Goal: Information Seeking & Learning: Learn about a topic

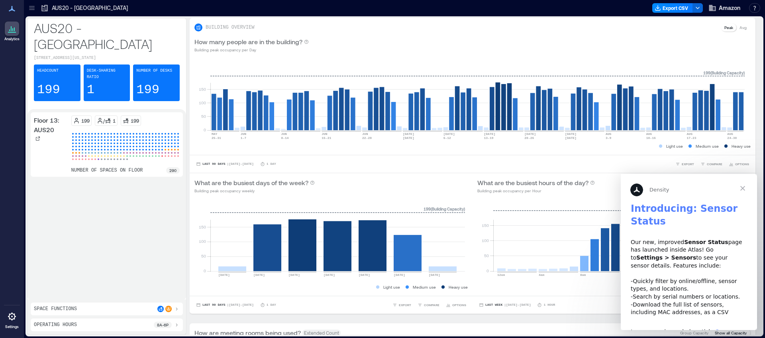
click at [743, 189] on span "Close" at bounding box center [743, 188] width 29 height 29
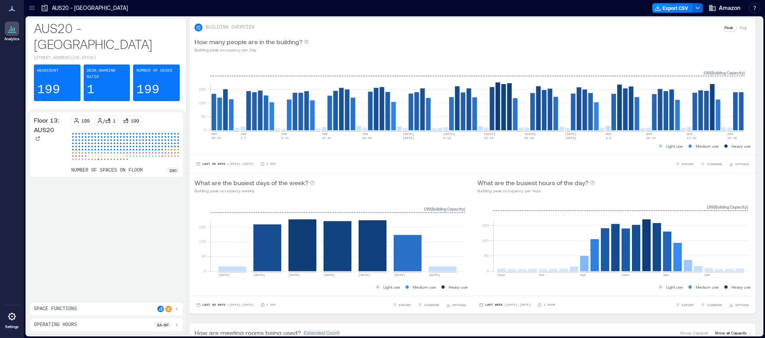
click at [13, 12] on icon at bounding box center [12, 9] width 10 height 10
click at [14, 32] on icon at bounding box center [12, 32] width 8 height 1
click at [61, 8] on p "AUS20 - Austin" at bounding box center [90, 8] width 76 height 8
click at [740, 28] on p "Avg" at bounding box center [743, 27] width 7 height 6
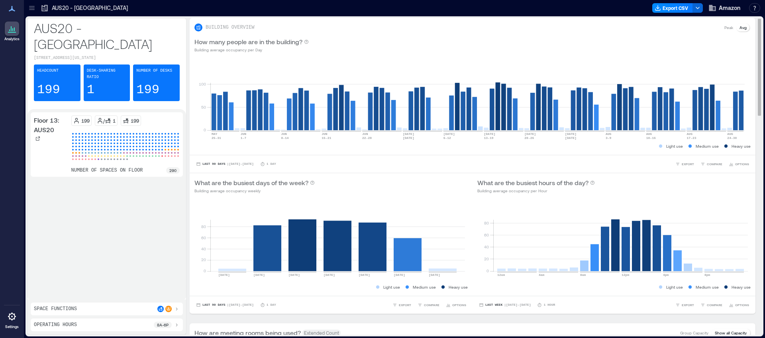
click at [725, 29] on p "Peak" at bounding box center [729, 27] width 9 height 6
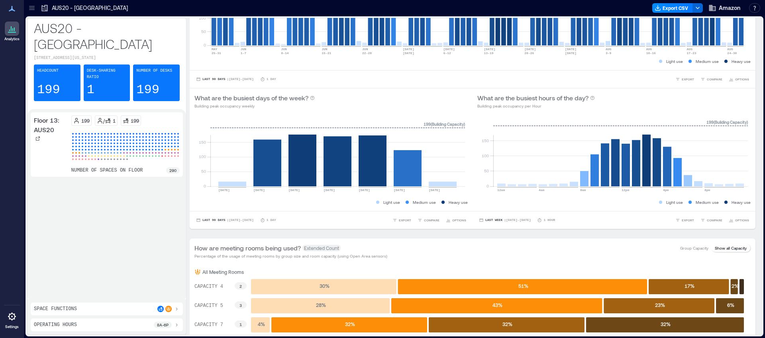
scroll to position [96, 0]
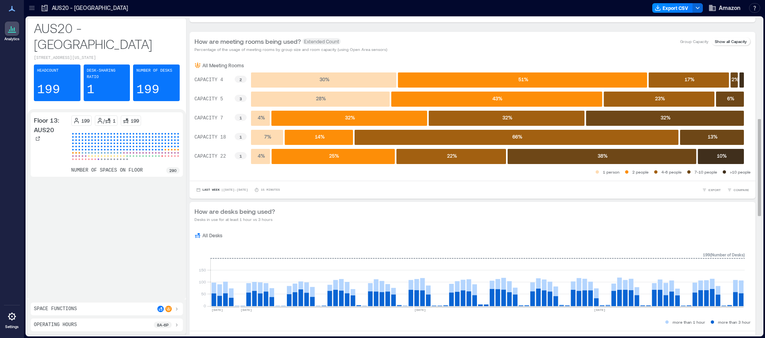
scroll to position [279, 0]
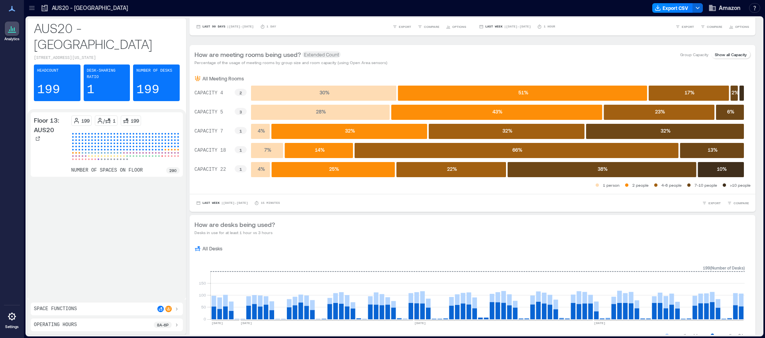
click at [39, 10] on div "AUS20 - Austin" at bounding box center [84, 8] width 92 height 13
click at [31, 8] on icon at bounding box center [32, 8] width 8 height 8
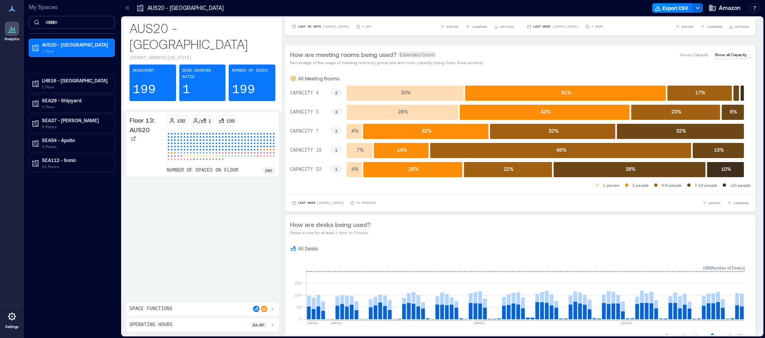
click at [56, 26] on input at bounding box center [72, 22] width 86 height 13
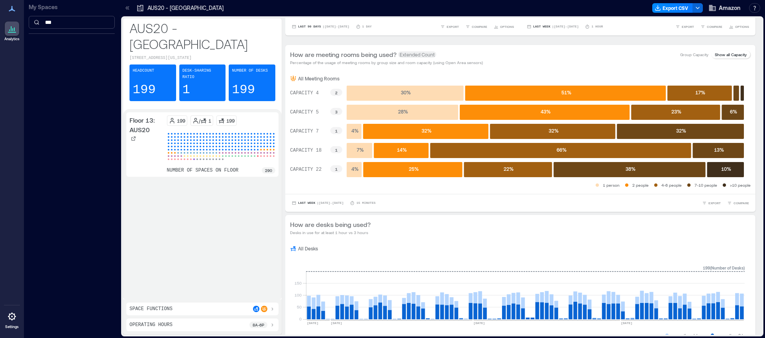
type input "***"
drag, startPoint x: 61, startPoint y: 25, endPoint x: 27, endPoint y: 20, distance: 34.7
click at [27, 20] on div "My Spaces ***" at bounding box center [72, 19] width 96 height 39
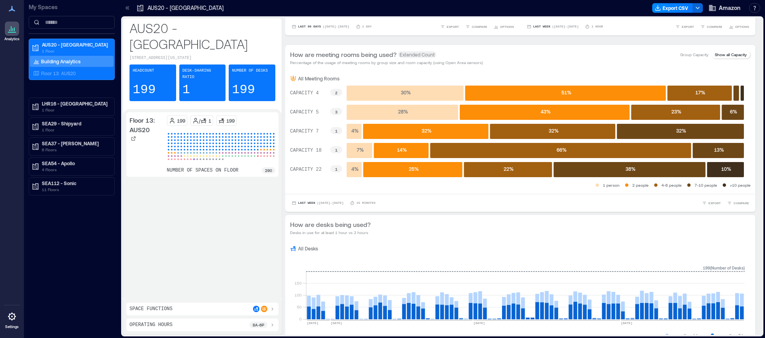
click at [7, 31] on icon at bounding box center [12, 29] width 10 height 10
click at [74, 59] on p "Building Analytics" at bounding box center [60, 61] width 39 height 6
click at [61, 46] on p "AUS20 - Austin" at bounding box center [75, 44] width 67 height 6
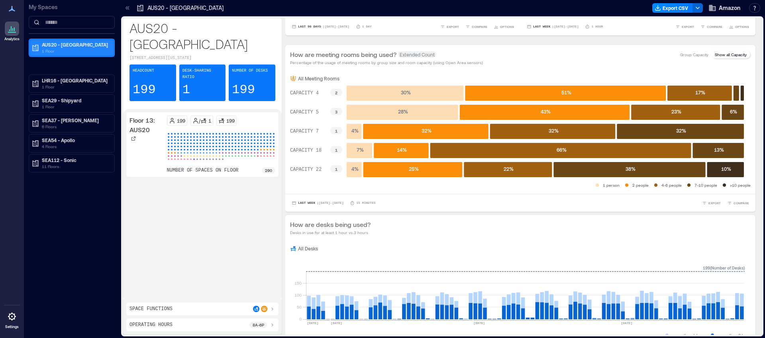
click at [61, 46] on p "AUS20 - Austin" at bounding box center [75, 44] width 67 height 6
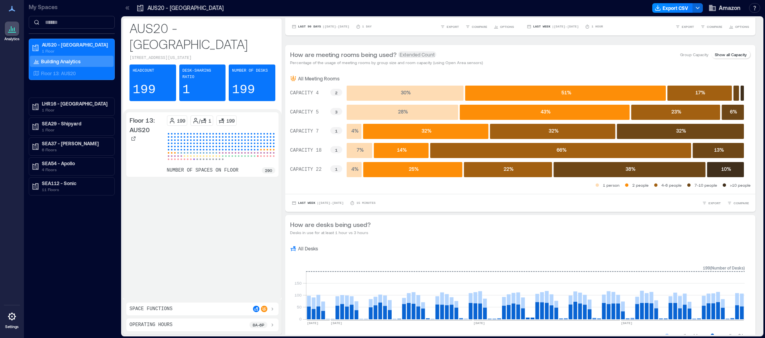
click at [64, 98] on div "LHR16 - London 1 Floor" at bounding box center [72, 107] width 86 height 18
click at [73, 129] on p "1 Floor" at bounding box center [75, 130] width 67 height 6
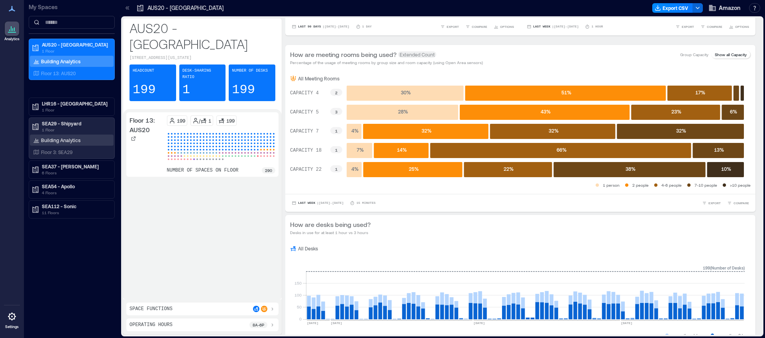
click at [57, 141] on p "Building Analytics" at bounding box center [60, 140] width 39 height 6
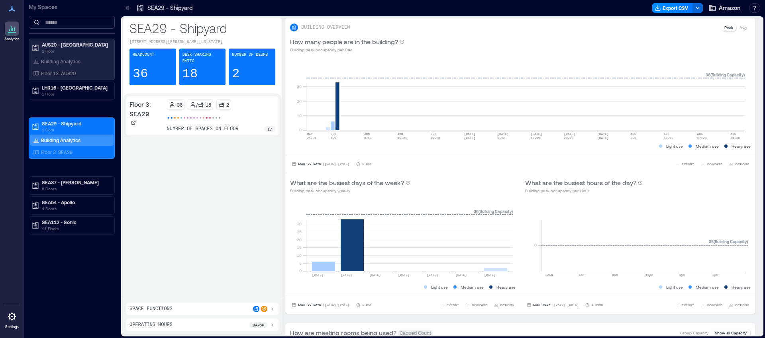
click at [47, 21] on input at bounding box center [72, 22] width 86 height 13
click at [12, 12] on icon at bounding box center [12, 9] width 10 height 10
click at [14, 9] on icon at bounding box center [12, 9] width 10 height 10
click at [18, 34] on div at bounding box center [12, 29] width 14 height 14
click at [125, 10] on icon at bounding box center [128, 8] width 8 height 8
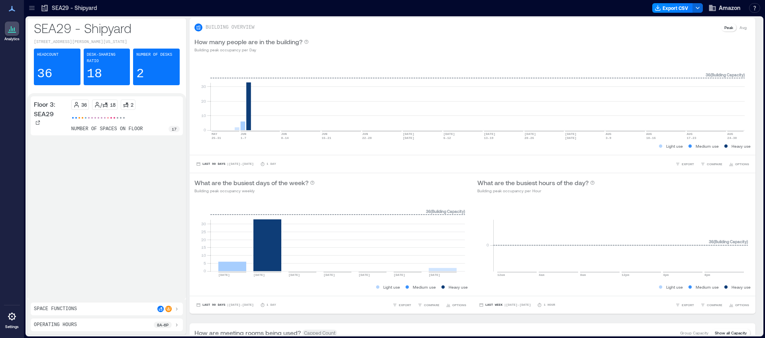
click at [31, 8] on icon at bounding box center [32, 8] width 8 height 8
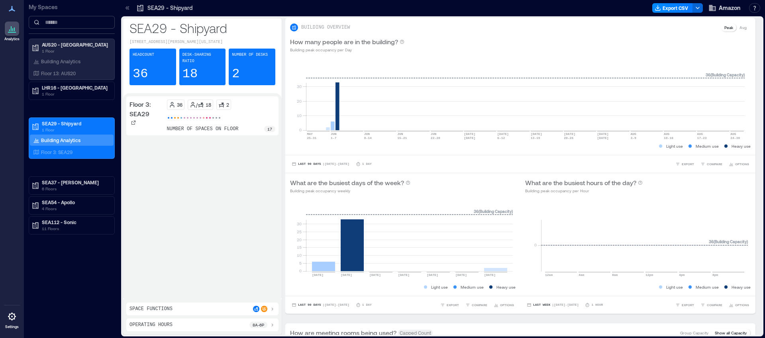
click at [43, 27] on input at bounding box center [72, 22] width 86 height 13
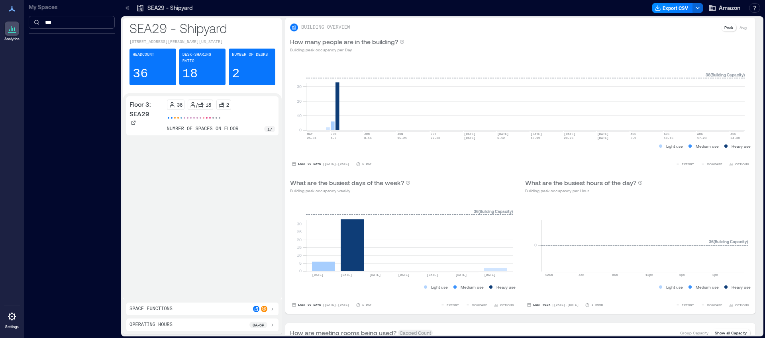
type input "***"
drag, startPoint x: 62, startPoint y: 24, endPoint x: 22, endPoint y: 19, distance: 40.1
click at [22, 19] on div "Analytics Settings My Spaces *** SEA29 - Shipyard Export CSV Amazon Resources A…" at bounding box center [382, 169] width 765 height 338
